Goal: Register for event/course

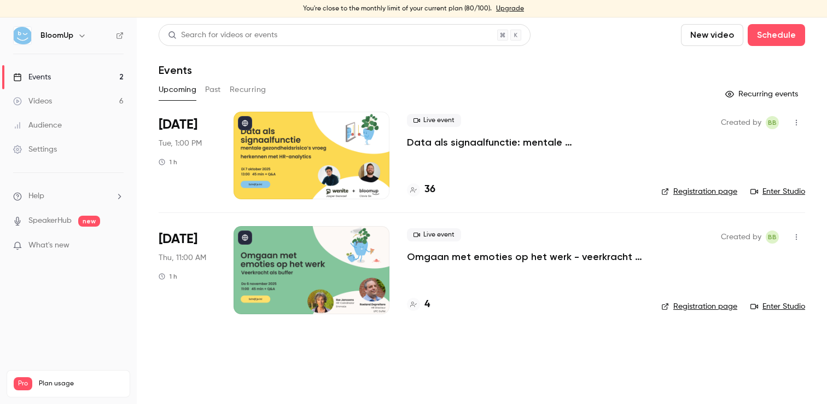
click at [486, 142] on p "Data als signaalfunctie: mentale gezondheidsrisico’s vroeg herkennen met HR-ana…" at bounding box center [525, 142] width 237 height 13
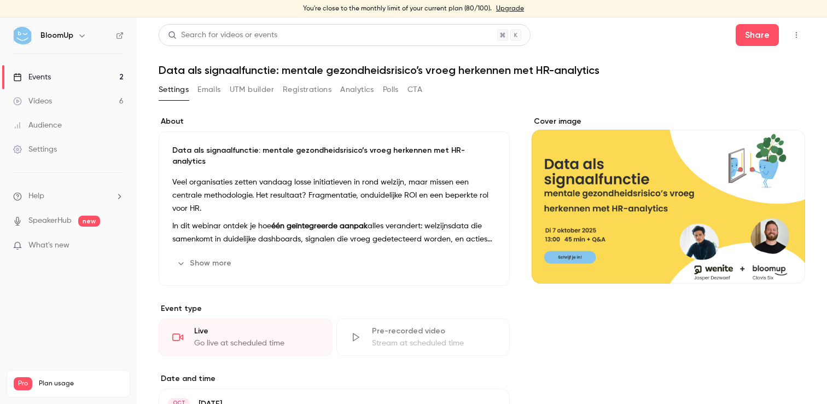
click at [222, 259] on button "Show more" at bounding box center [205, 263] width 66 height 18
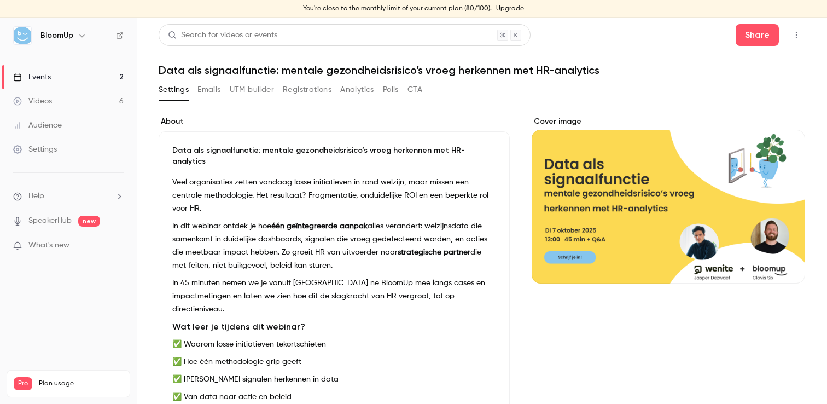
click at [312, 96] on button "Registrations" at bounding box center [307, 90] width 49 height 18
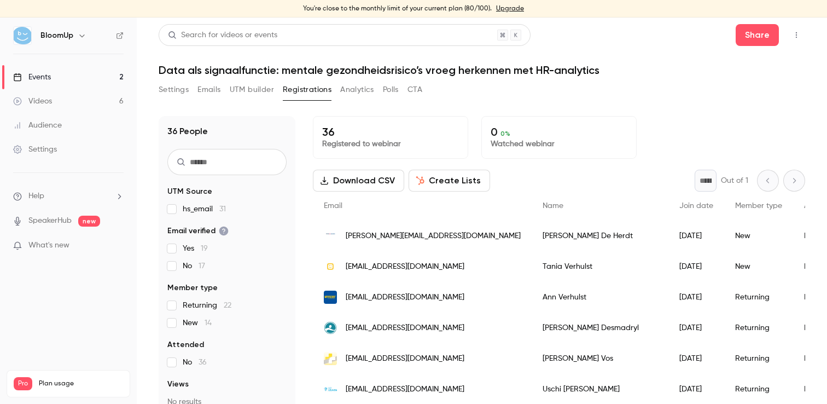
click at [54, 77] on link "Events 2" at bounding box center [68, 77] width 137 height 24
